Goal: Task Accomplishment & Management: Use online tool/utility

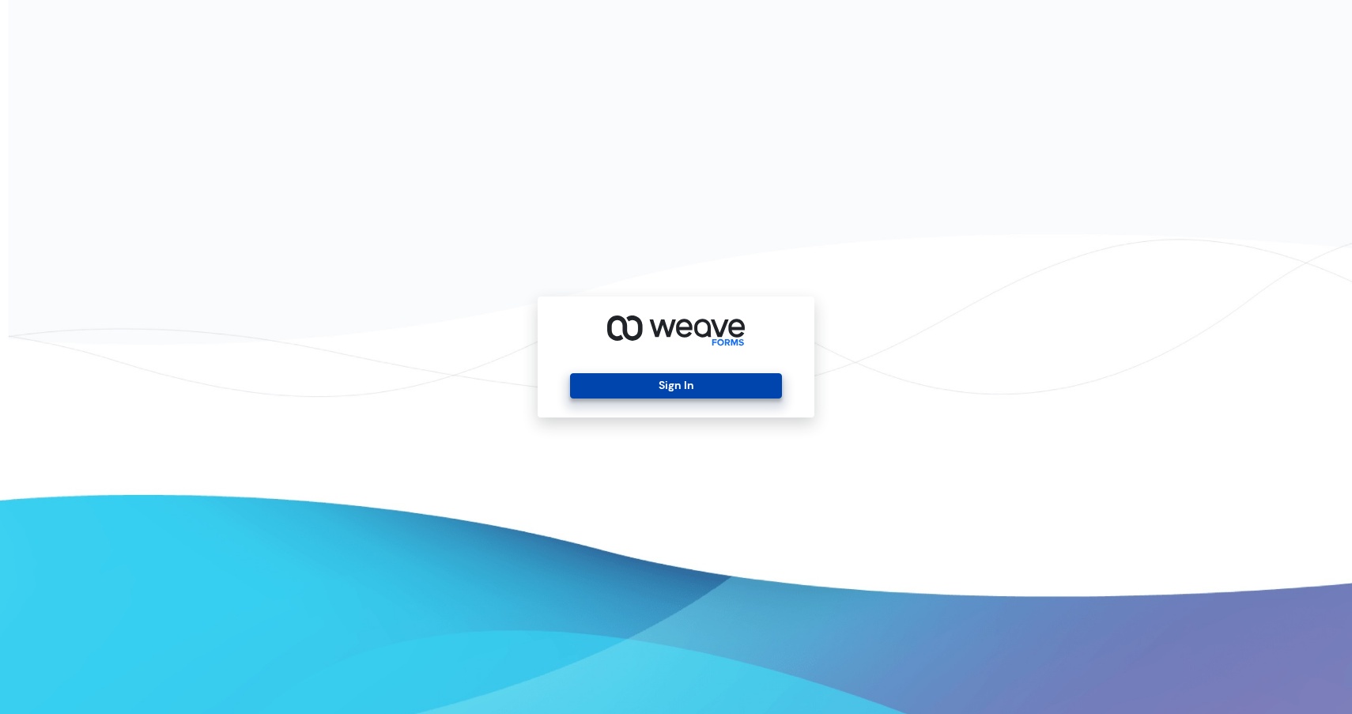
click at [684, 383] on button "Sign In" at bounding box center [675, 385] width 211 height 25
